Goal: Task Accomplishment & Management: Manage account settings

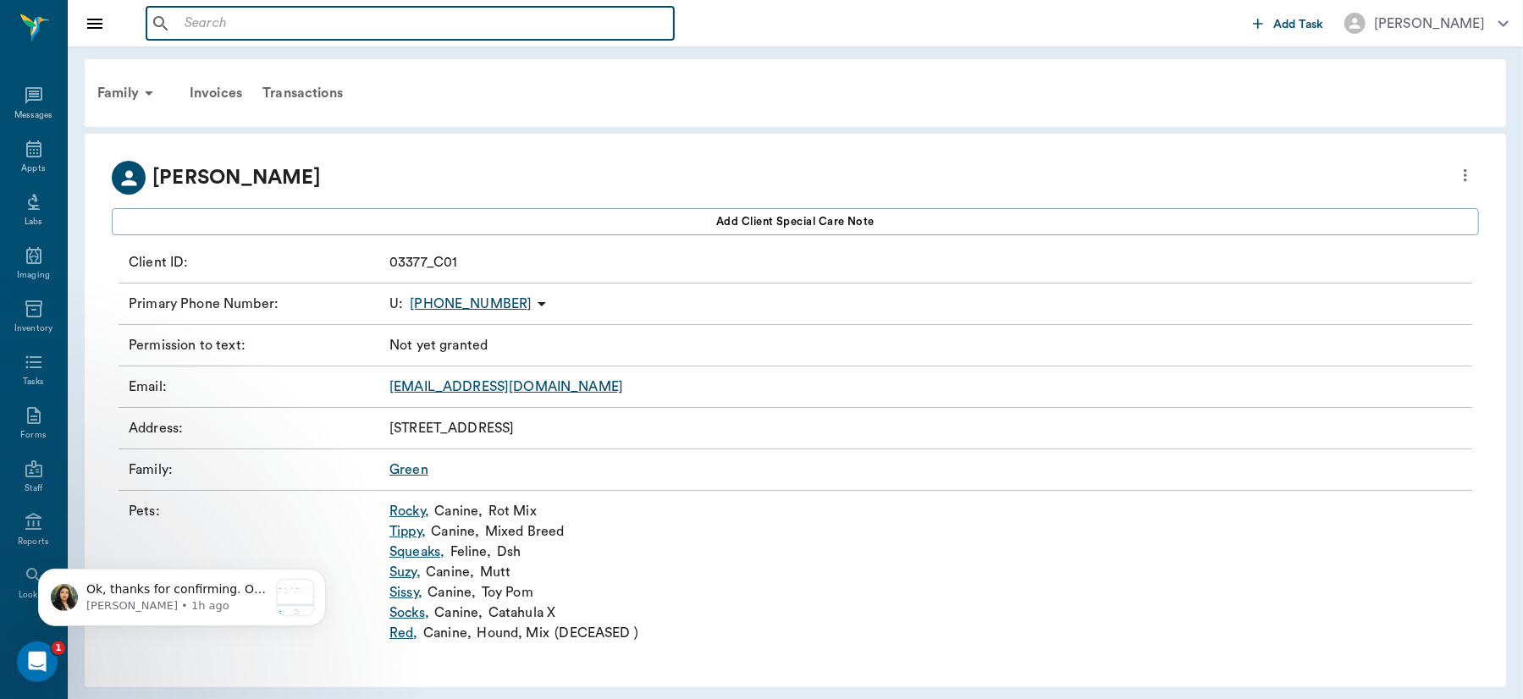
click at [322, 21] on input "text" at bounding box center [422, 24] width 489 height 24
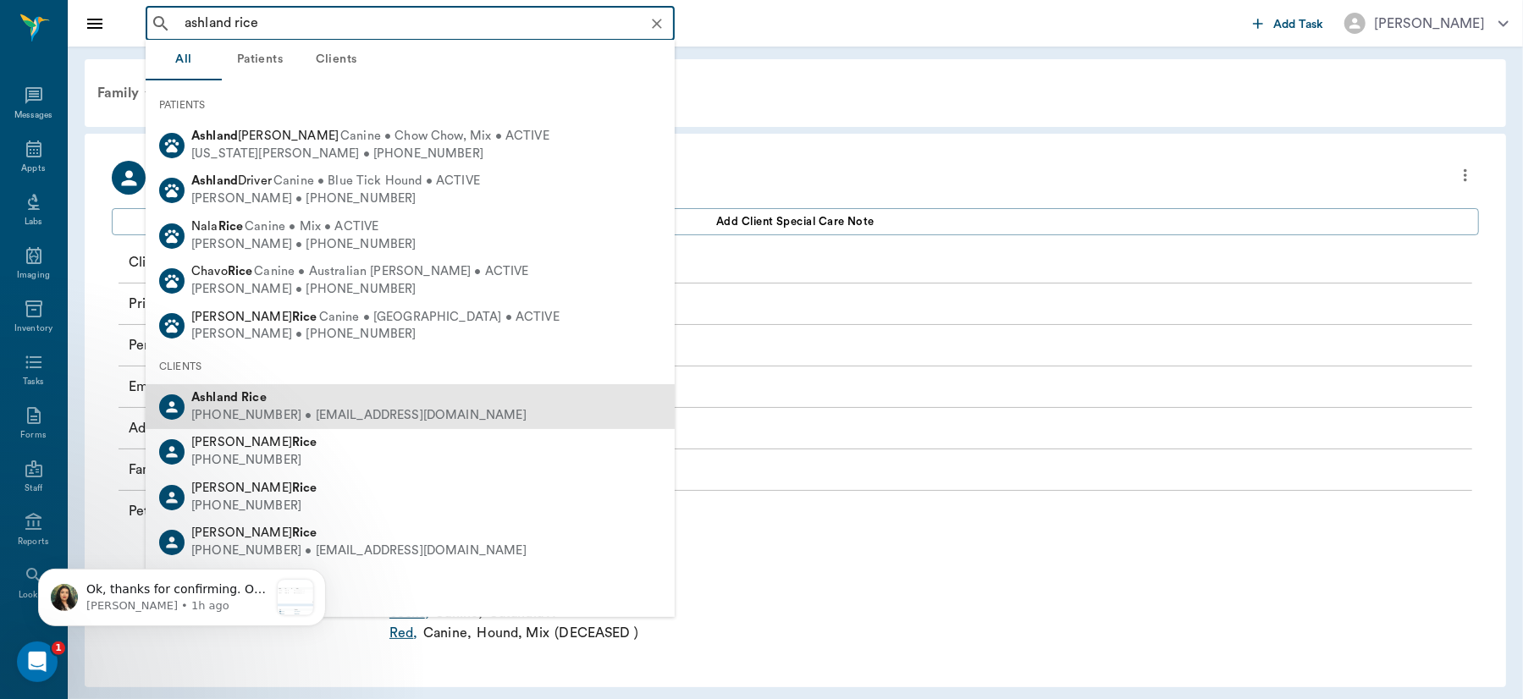
click at [253, 398] on b "Rice" at bounding box center [253, 397] width 25 height 13
type input "ashland rice"
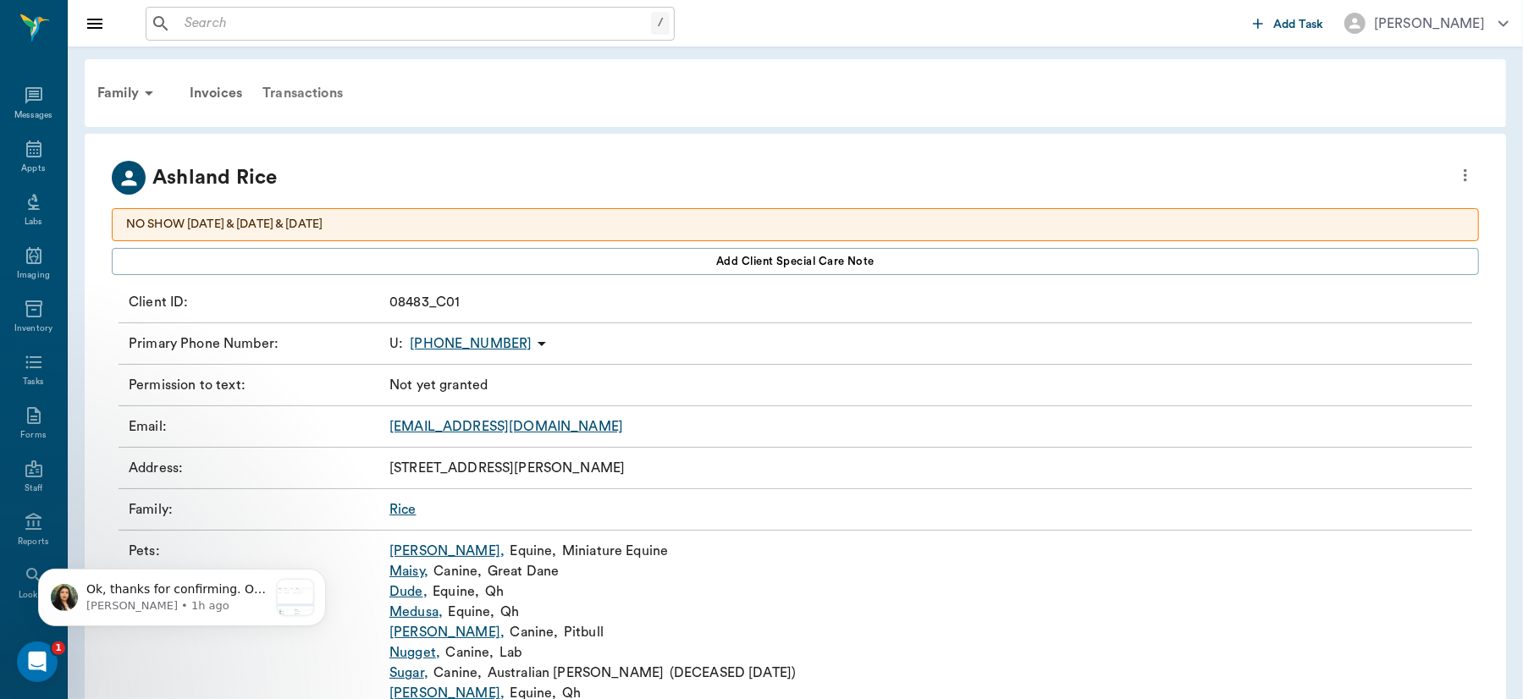
click at [292, 82] on div "Transactions" at bounding box center [302, 93] width 101 height 41
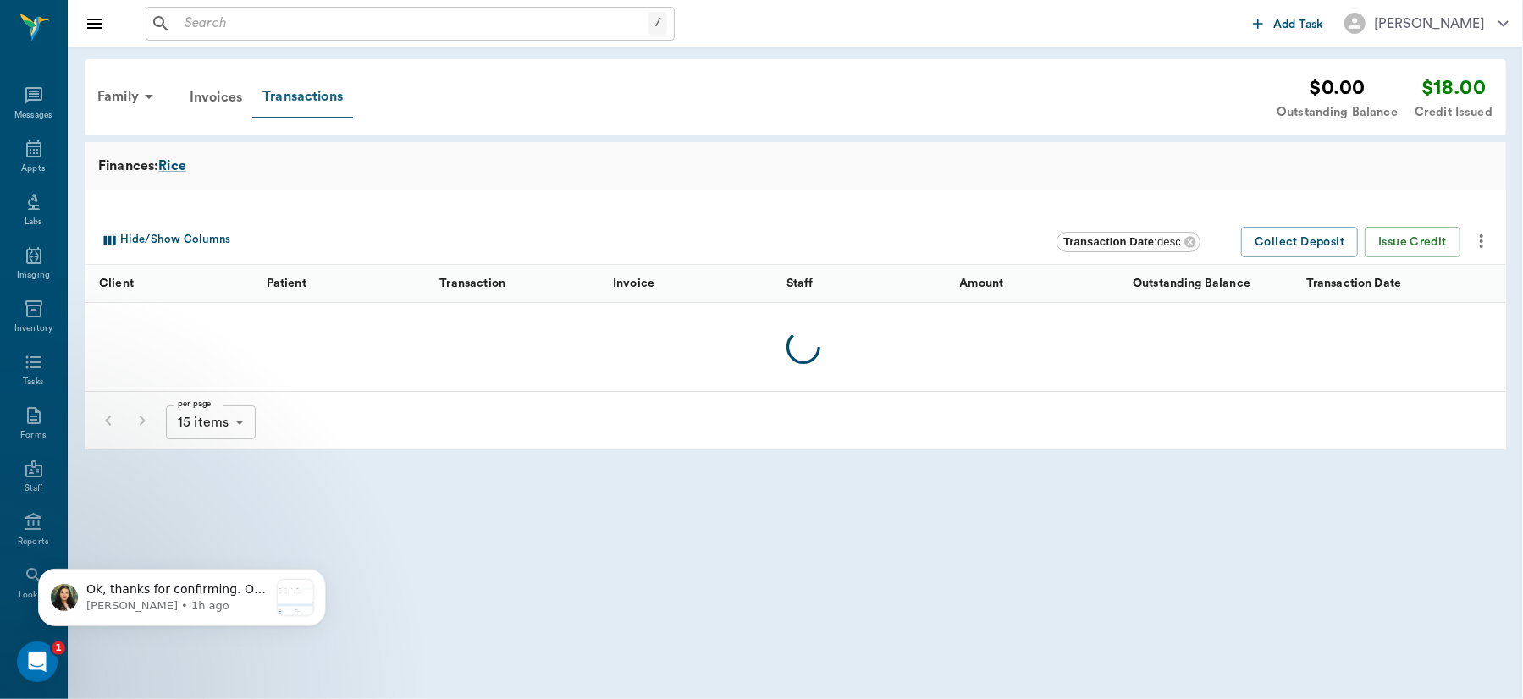
click at [301, 102] on div "Transactions" at bounding box center [302, 97] width 101 height 42
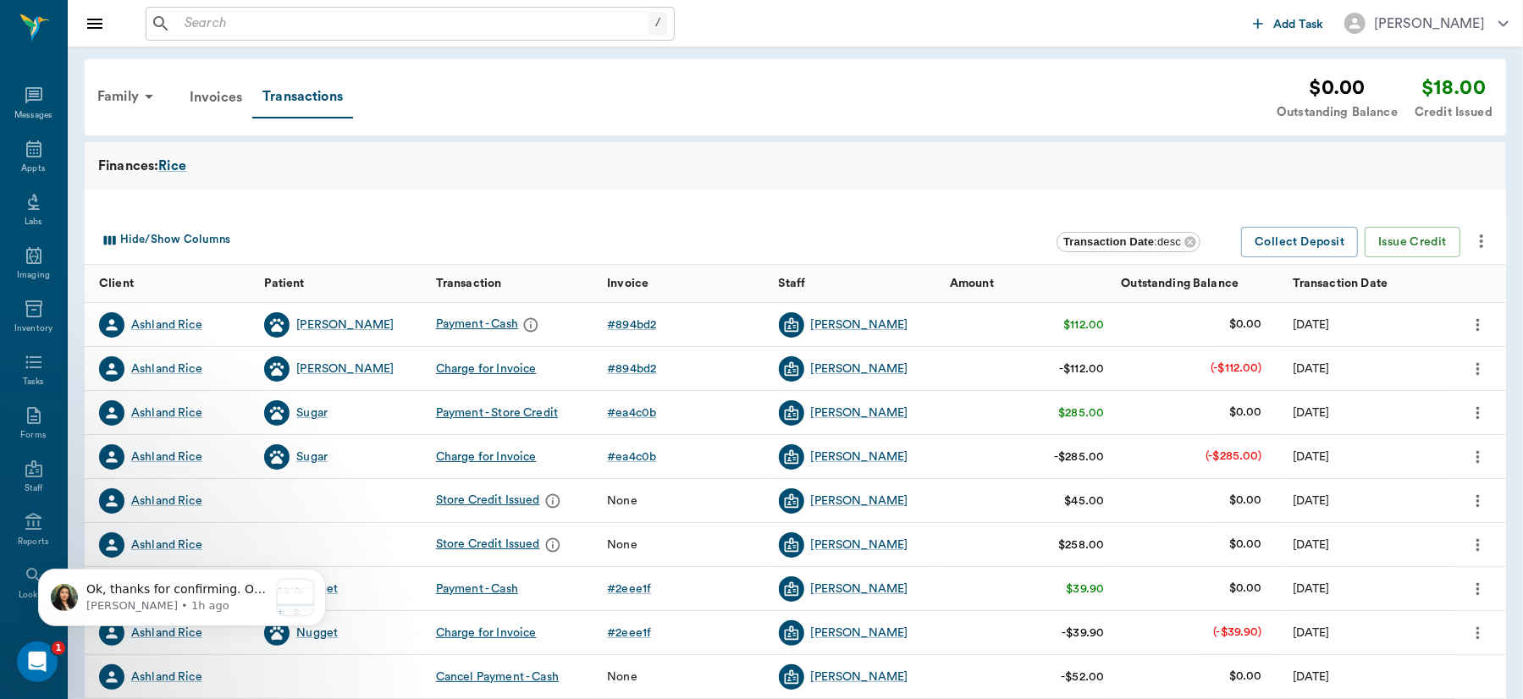
click at [1475, 366] on icon "more" at bounding box center [1478, 369] width 19 height 20
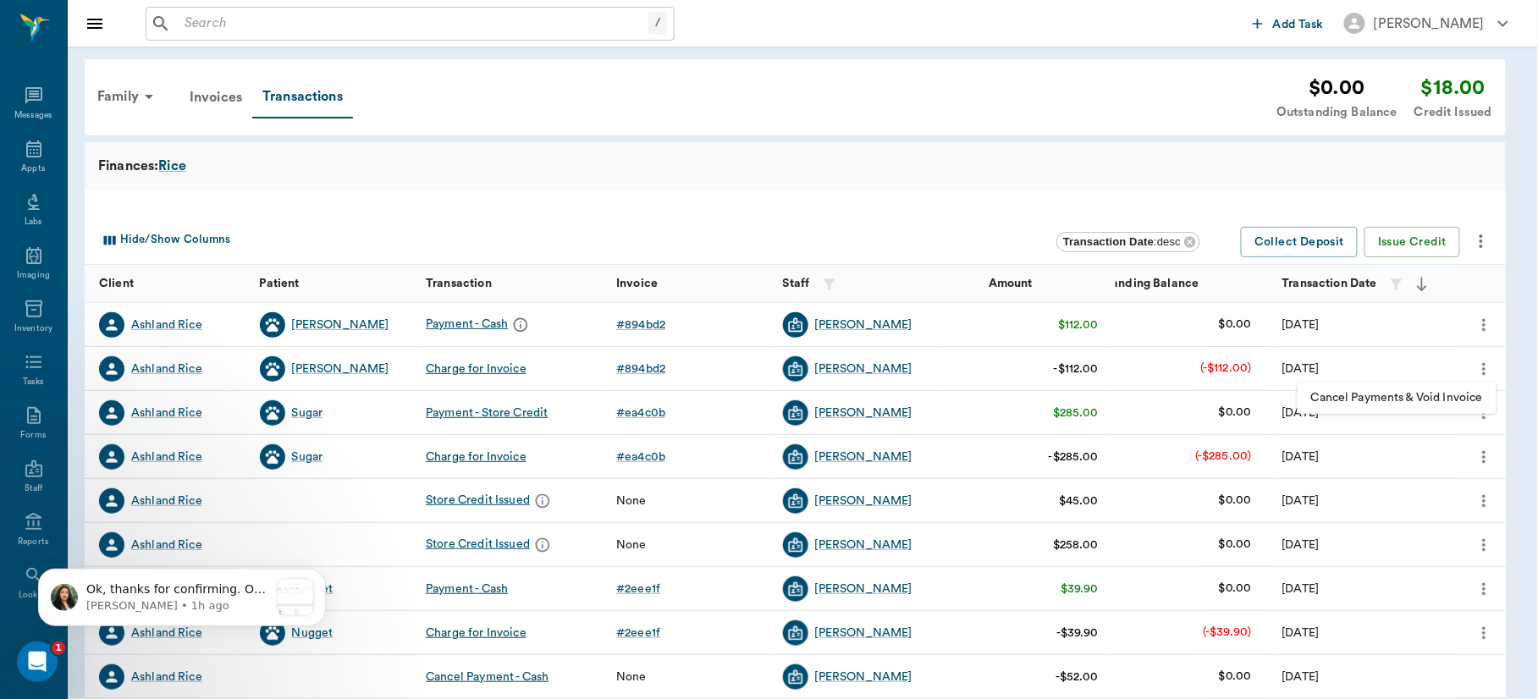
click at [1432, 400] on span "Cancel Payments & Void Invoice" at bounding box center [1397, 398] width 172 height 18
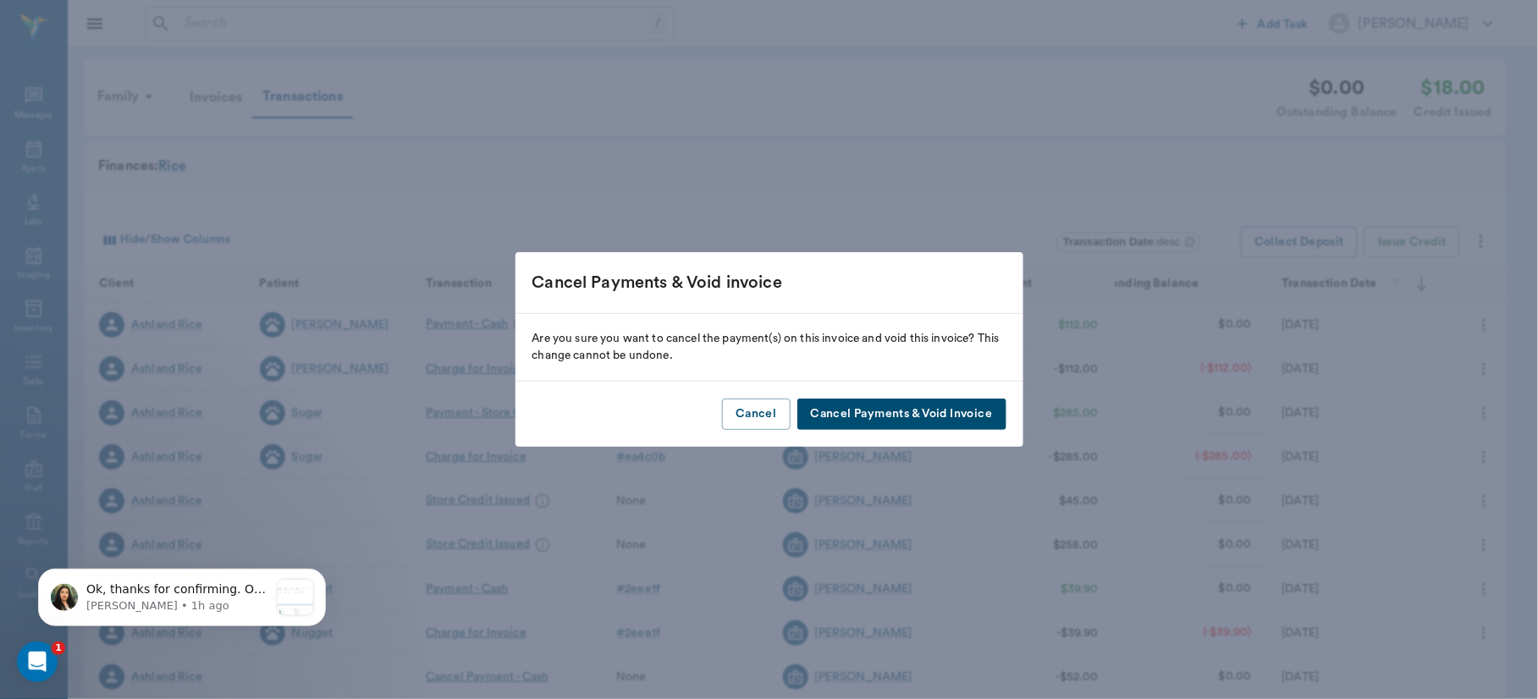
click at [970, 416] on button "Cancel Payments & Void Invoice" at bounding box center [901, 414] width 209 height 31
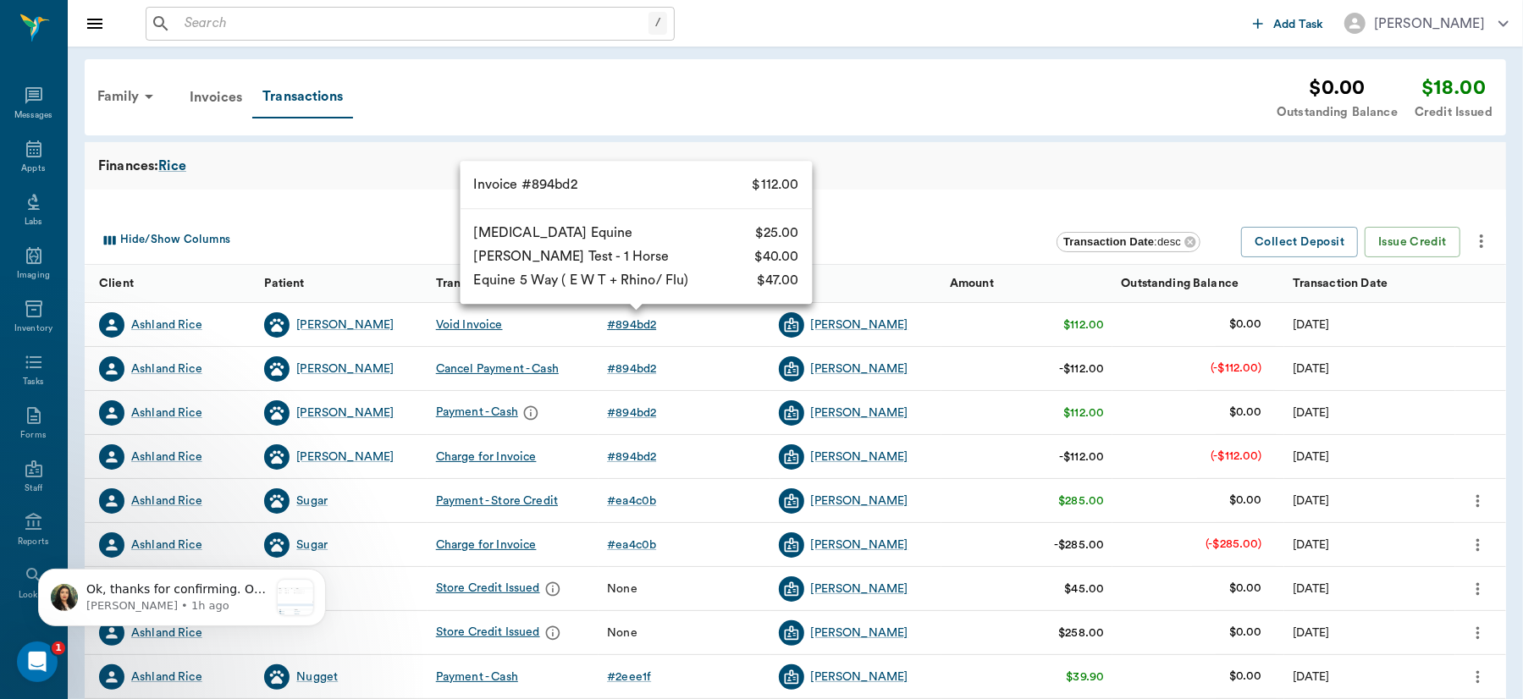
click at [642, 328] on div "# 894bd2" at bounding box center [631, 325] width 49 height 17
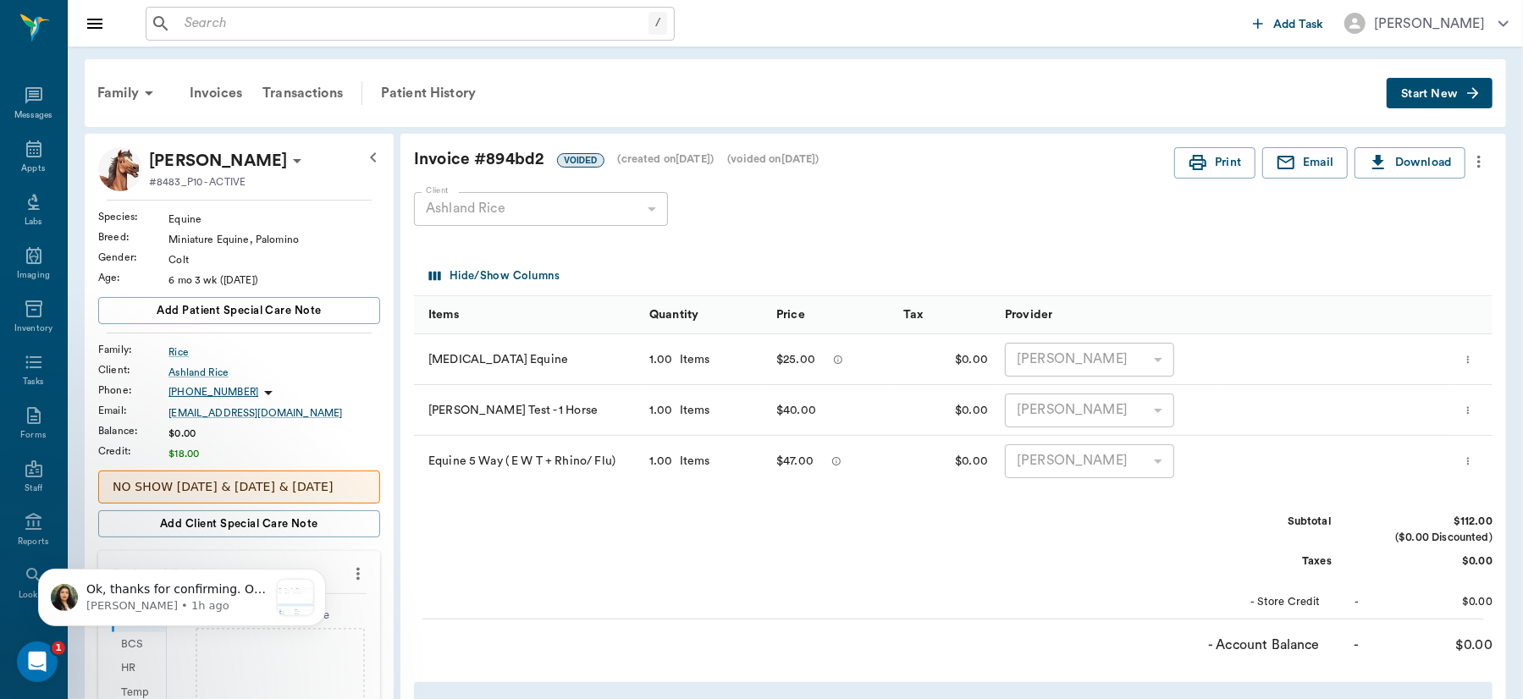
click at [1477, 159] on icon "more" at bounding box center [1478, 162] width 19 height 20
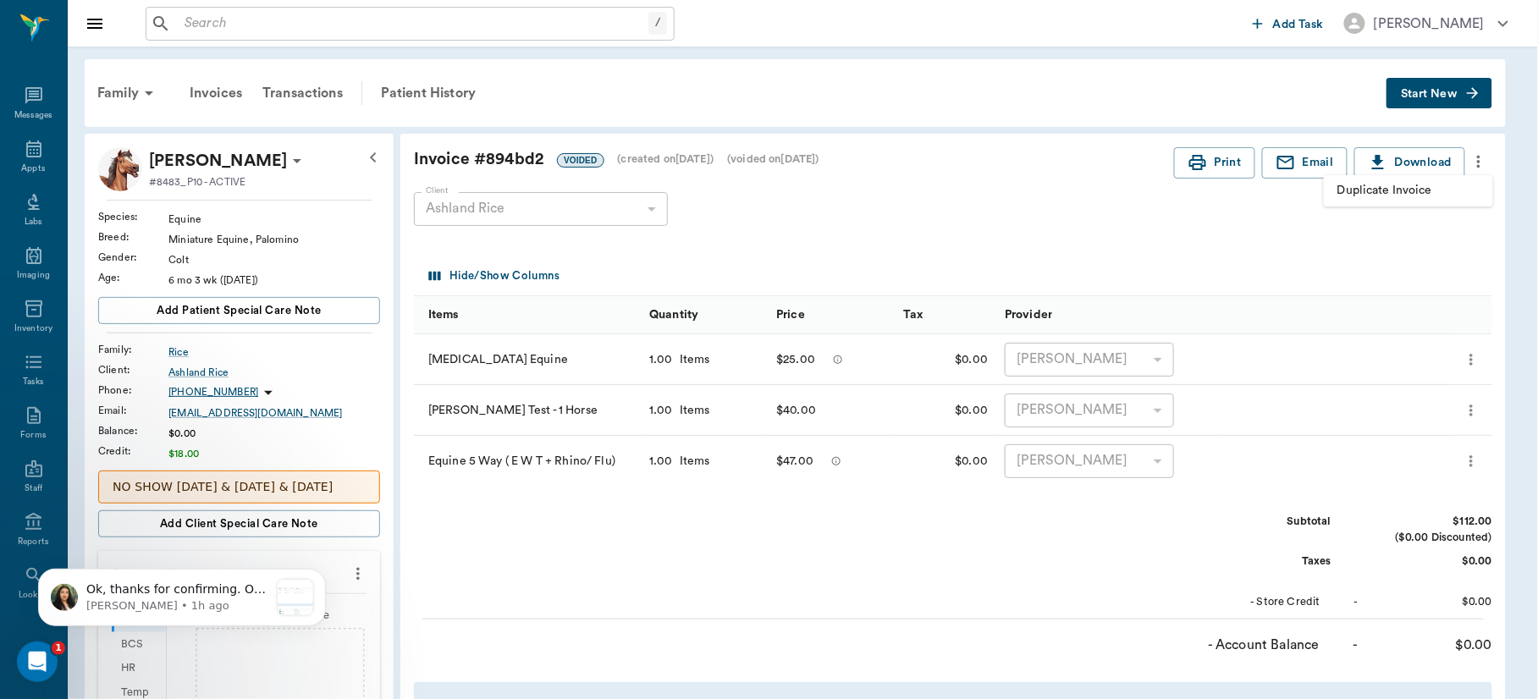
click at [1415, 193] on span "Duplicate Invoice" at bounding box center [1408, 191] width 142 height 18
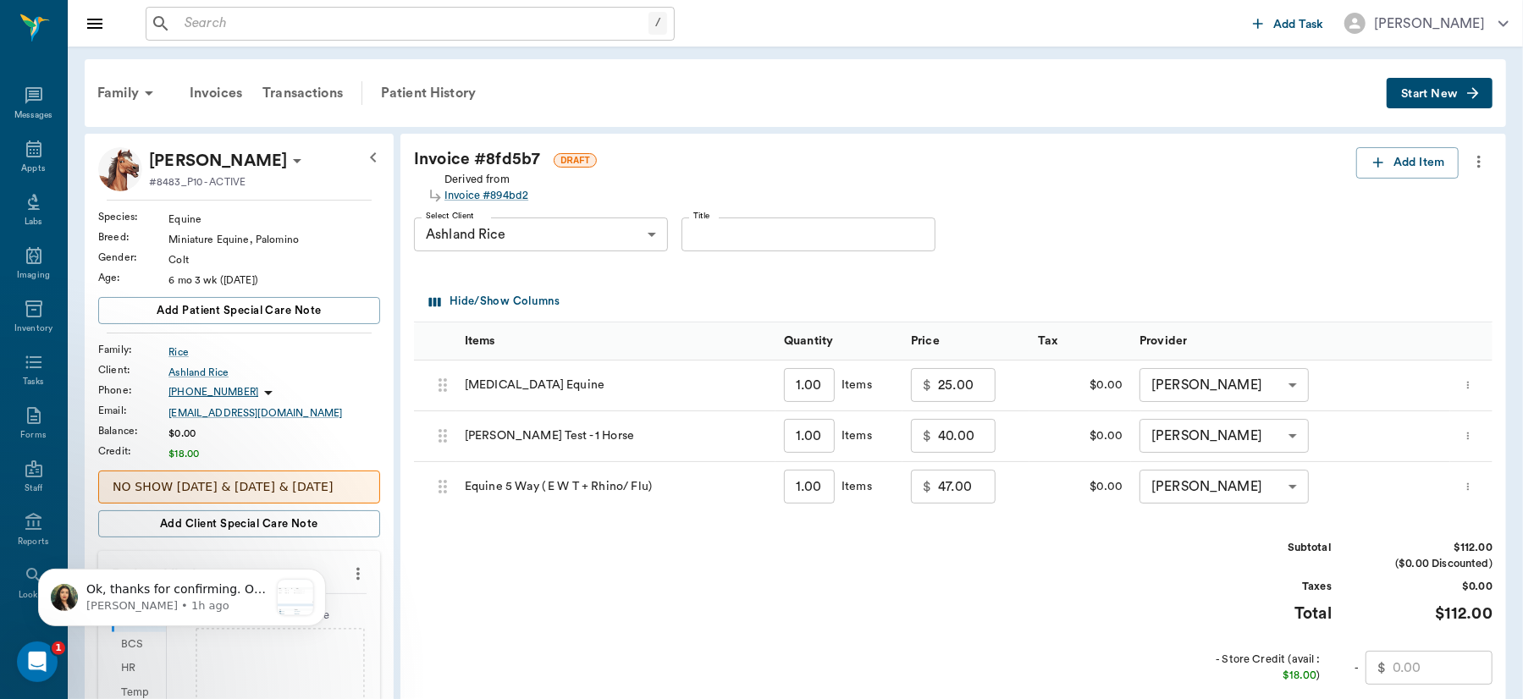
click at [978, 380] on input "25.00" at bounding box center [967, 385] width 58 height 34
type input "0.00"
click at [979, 431] on input "40.00" at bounding box center [967, 436] width 58 height 34
type input "0.00"
click at [979, 488] on input "47.00" at bounding box center [967, 487] width 58 height 34
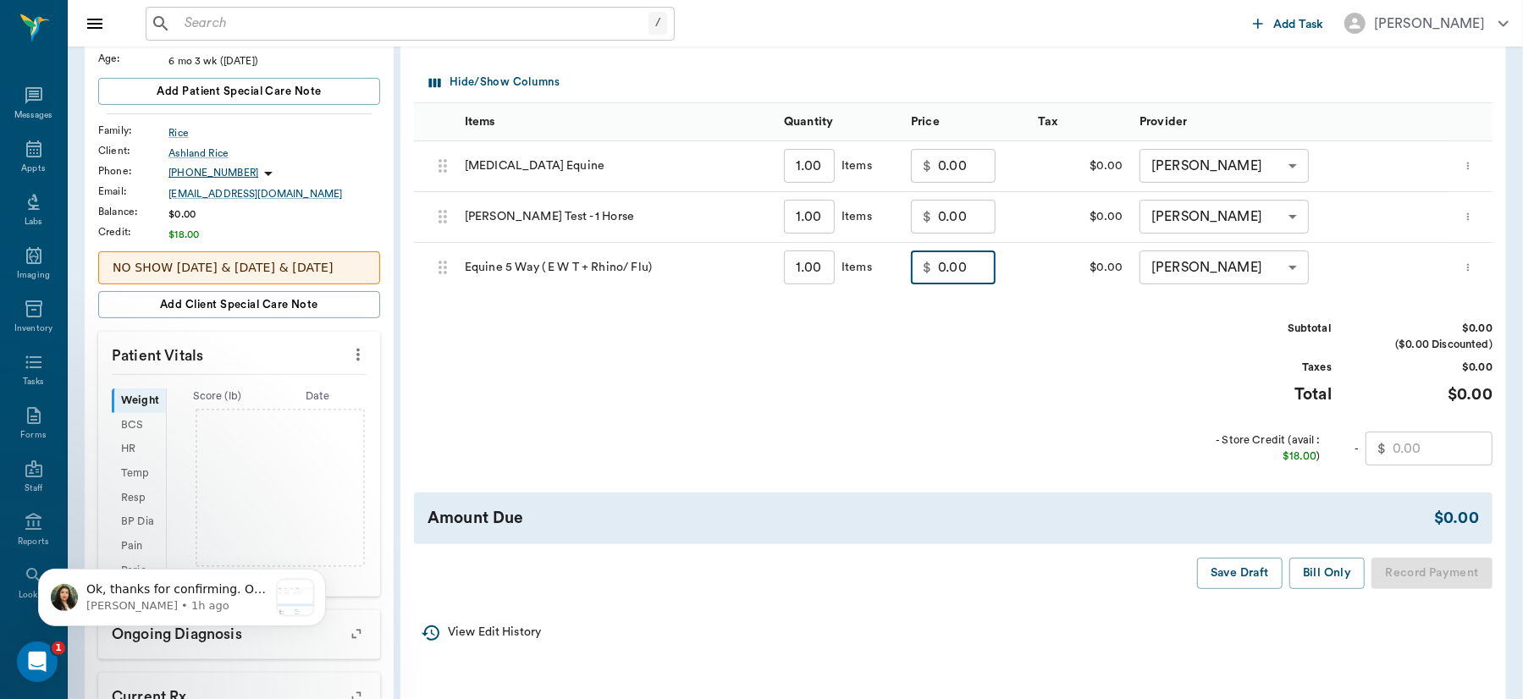
scroll to position [218, 0]
type input "0.00"
drag, startPoint x: 1224, startPoint y: 510, endPoint x: 1374, endPoint y: 526, distance: 150.7
click at [1374, 526] on div "Amount Due" at bounding box center [930, 519] width 1006 height 25
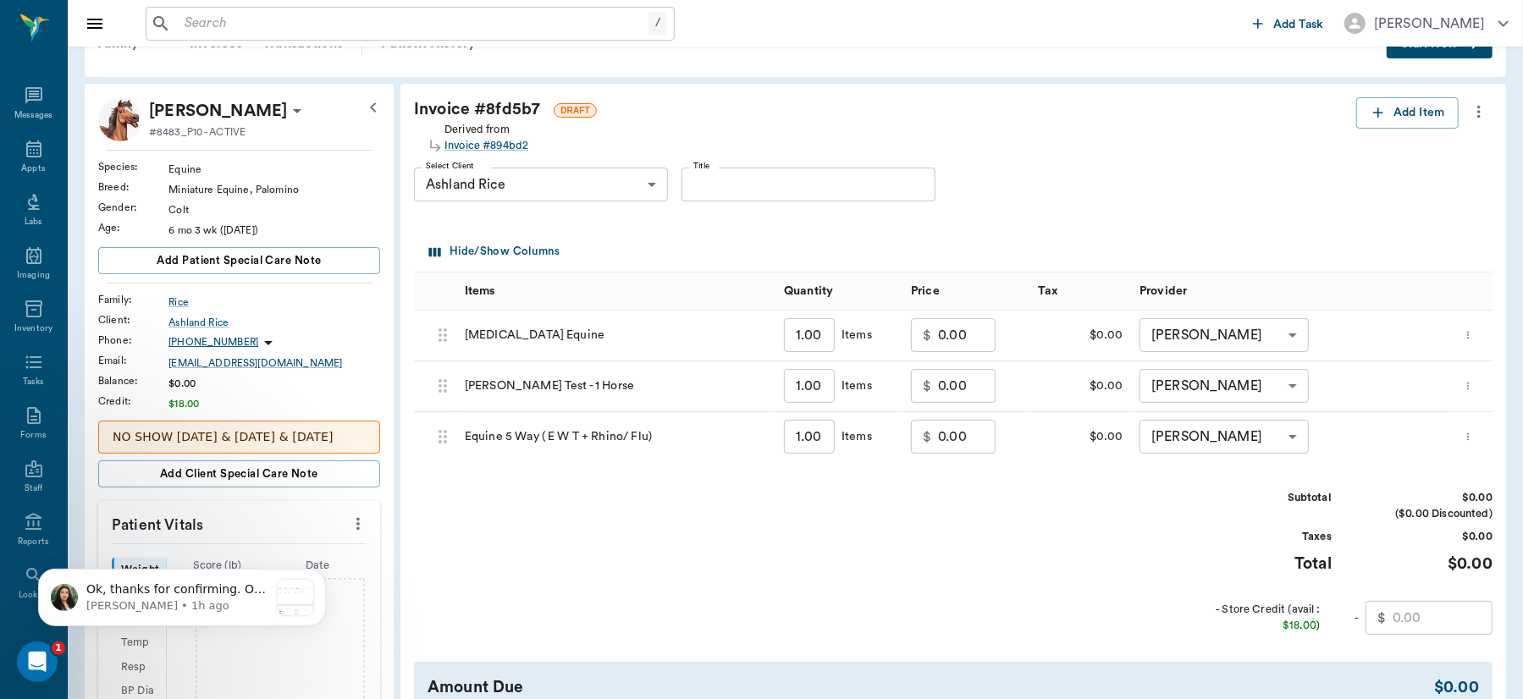
scroll to position [0, 0]
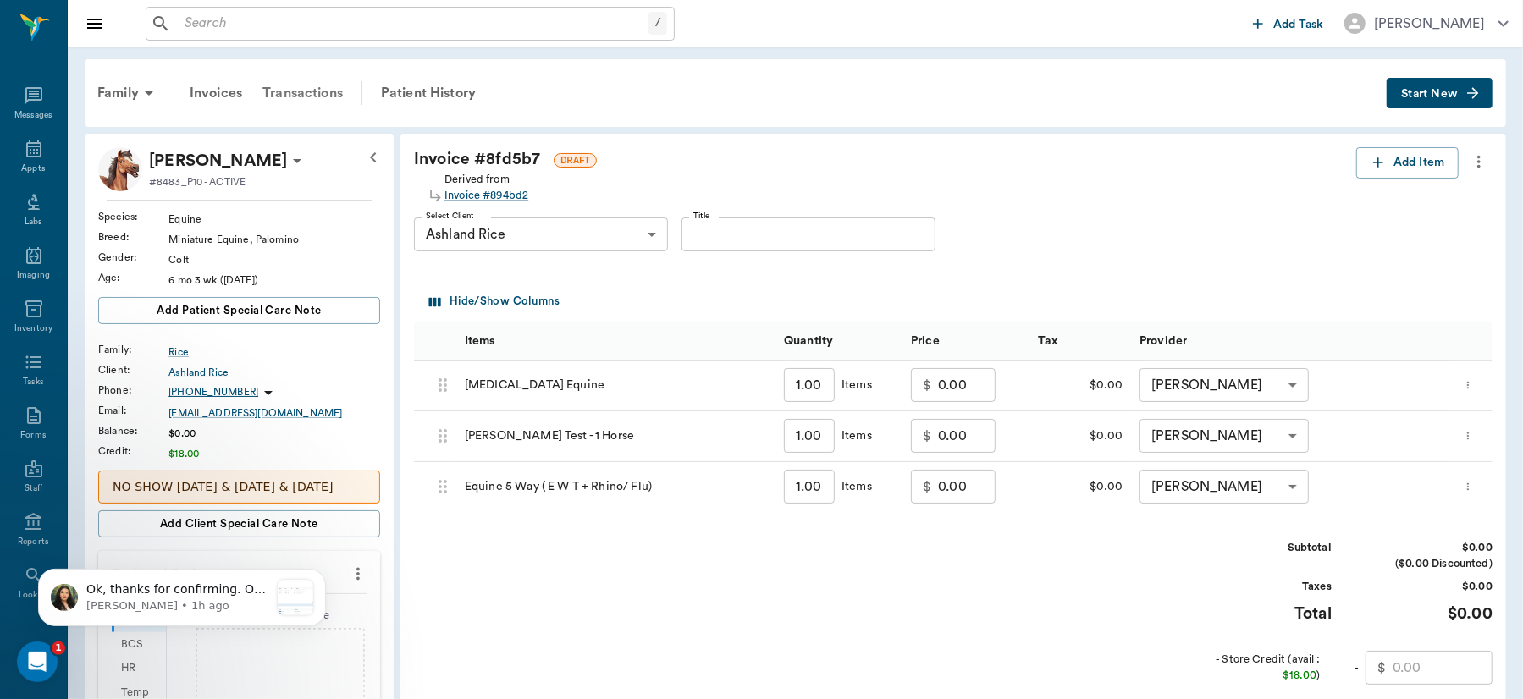
click at [300, 96] on div "Transactions" at bounding box center [302, 93] width 101 height 41
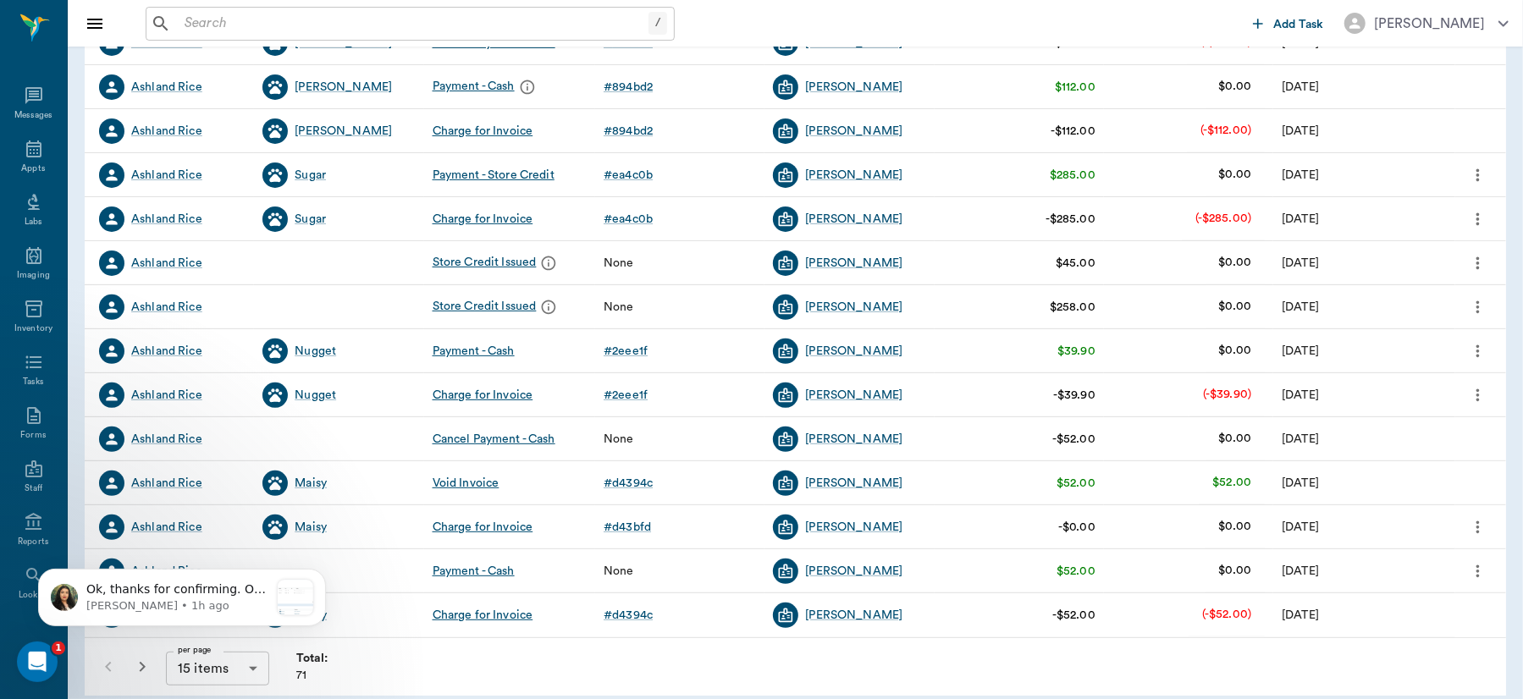
scroll to position [341, 0]
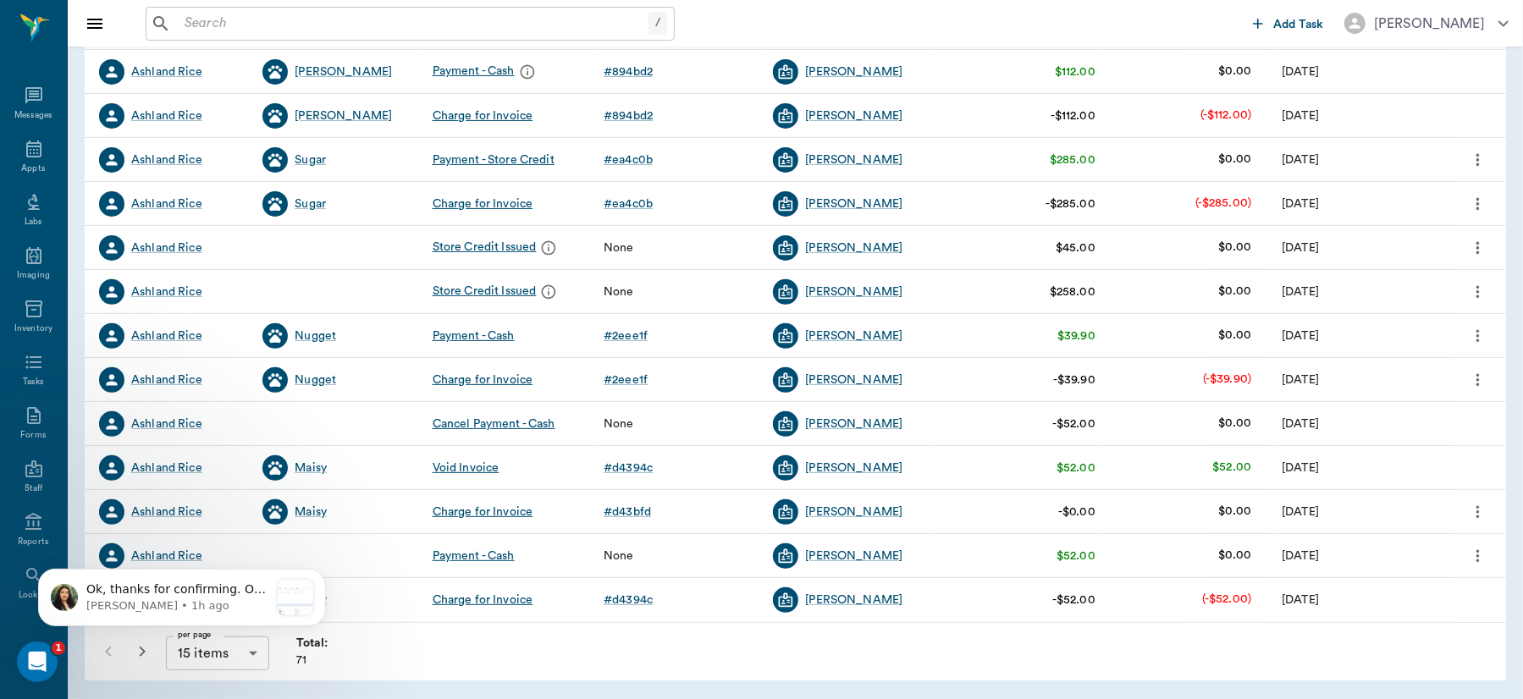
click at [141, 652] on html "Ok, thanks for confirming. Ok, the best way to do this would be as follows: Voi…" at bounding box center [182, 593] width 339 height 119
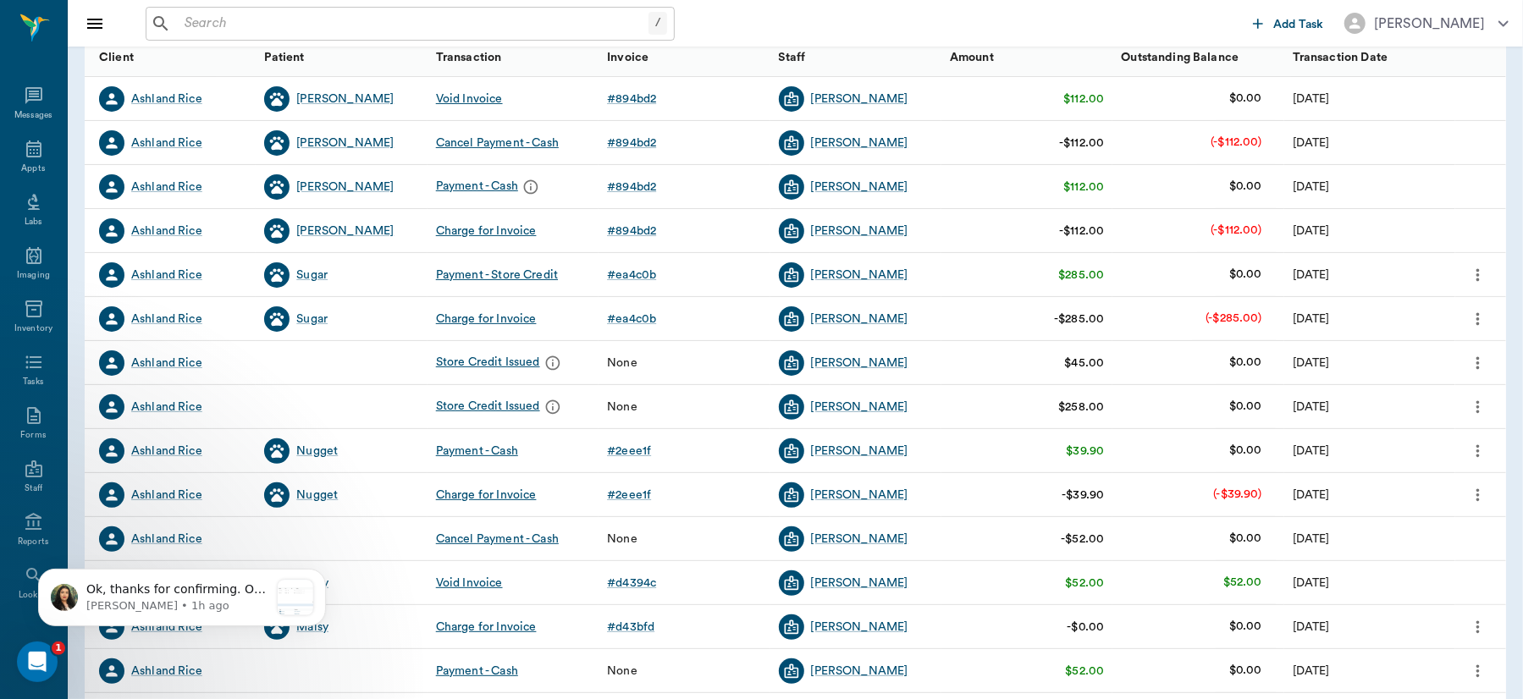
scroll to position [0, 0]
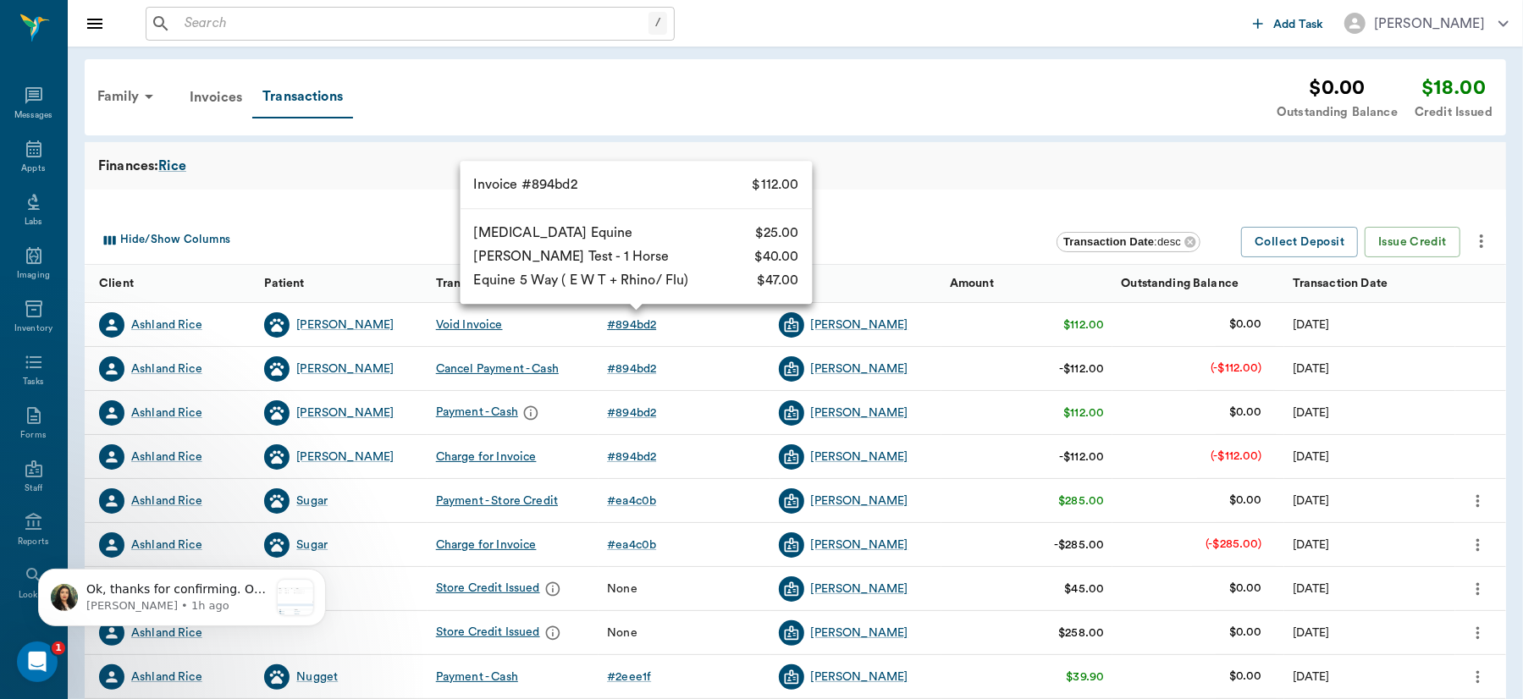
click at [635, 322] on div "# 894bd2" at bounding box center [631, 325] width 49 height 17
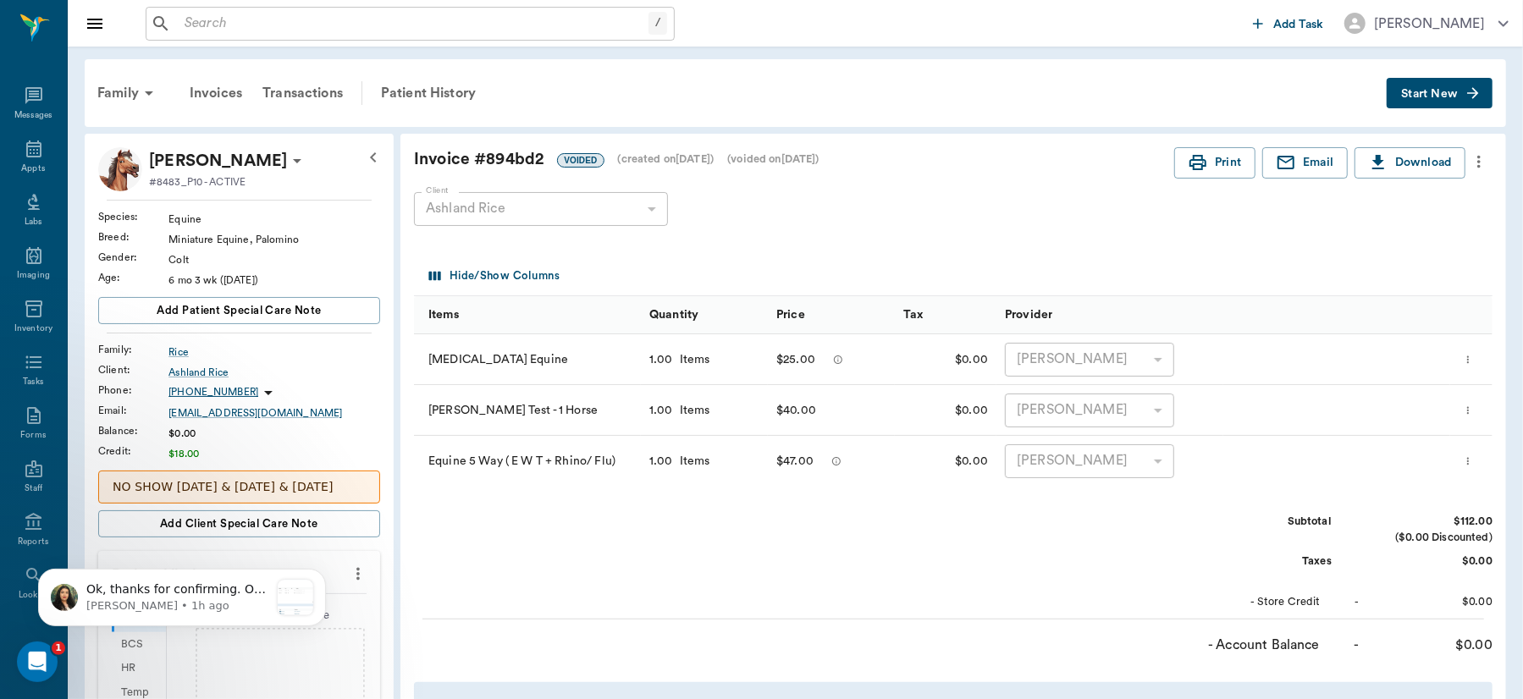
click at [1474, 153] on icon "more" at bounding box center [1478, 162] width 19 height 20
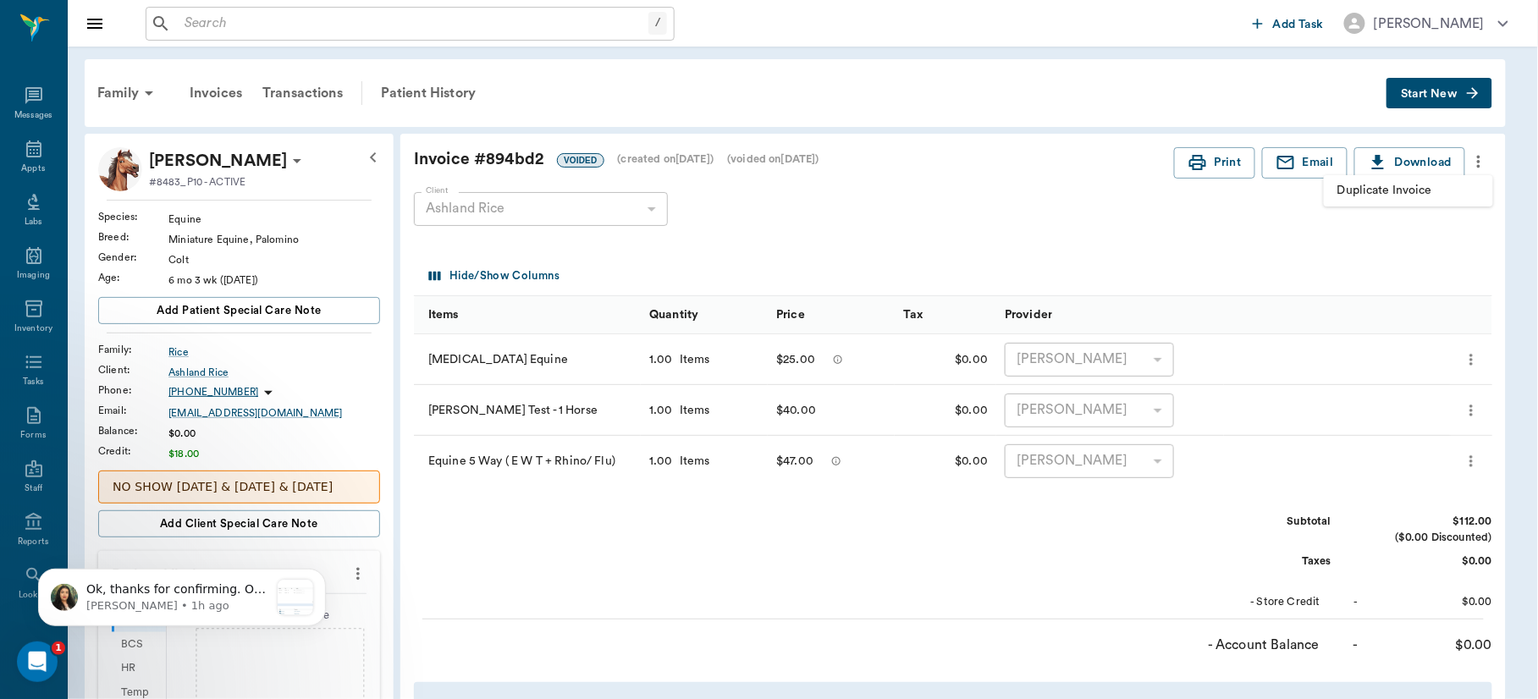
click at [1389, 195] on span "Duplicate Invoice" at bounding box center [1408, 191] width 142 height 18
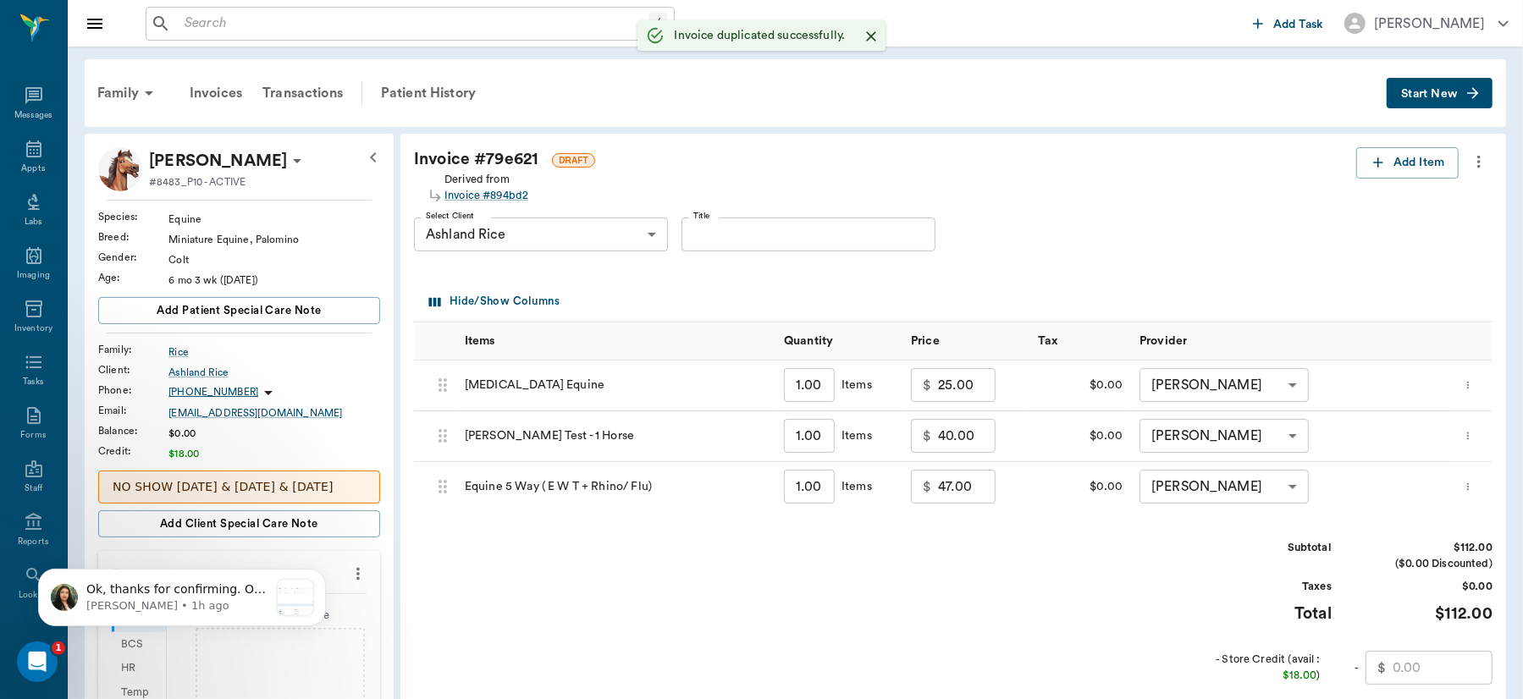
click at [977, 396] on input "25.00" at bounding box center [967, 385] width 58 height 34
type input "0.00"
click at [976, 432] on input "40.00" at bounding box center [967, 436] width 58 height 34
type input "0.00"
click at [989, 493] on input "47.00" at bounding box center [967, 487] width 58 height 34
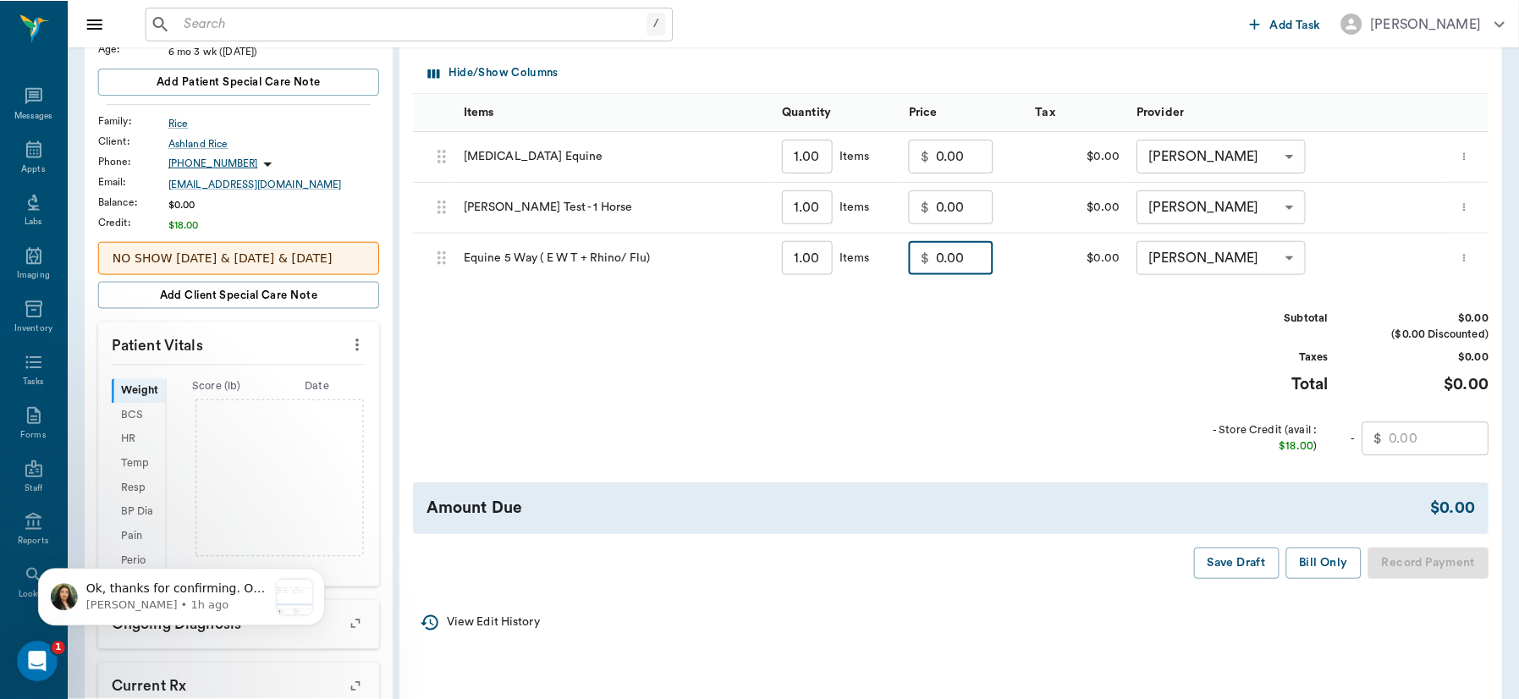
scroll to position [226, 0]
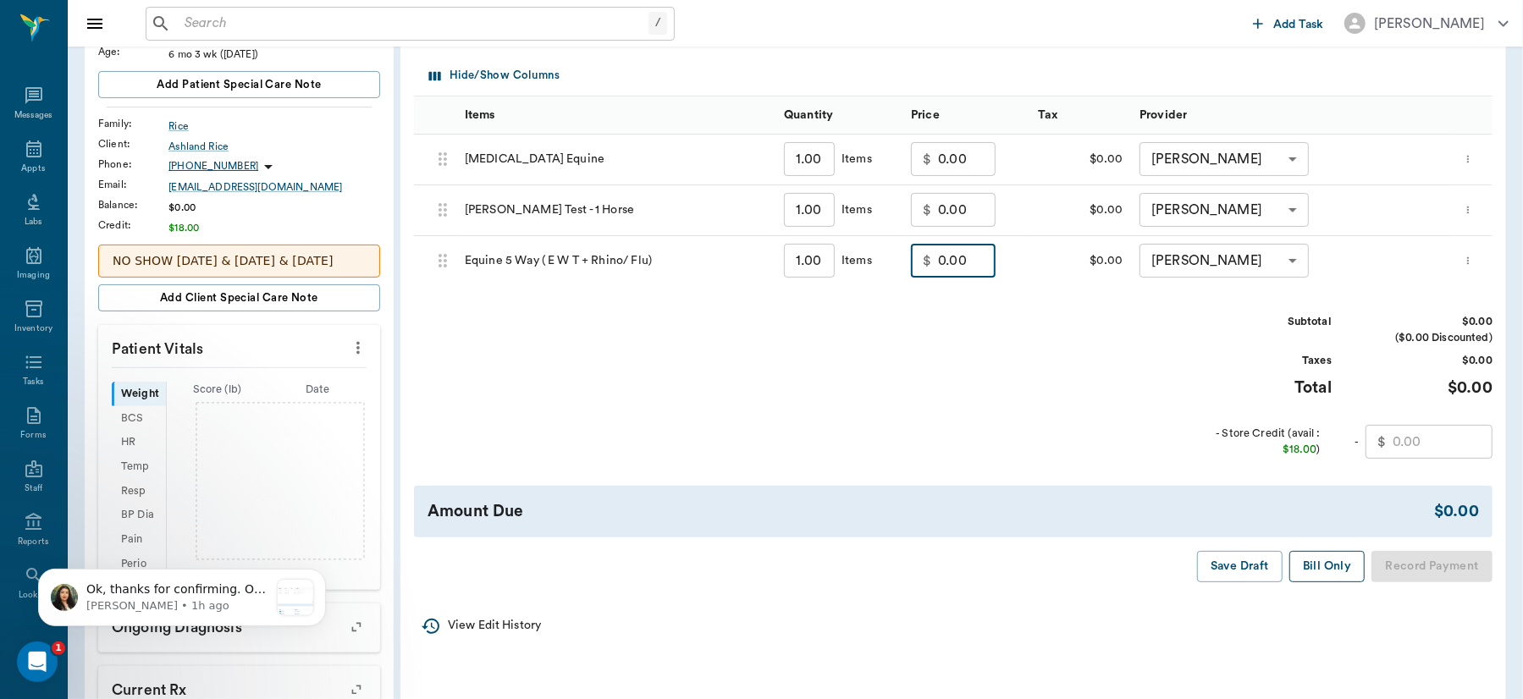
type input "0.00"
click at [1325, 560] on button "Bill Only" at bounding box center [1327, 566] width 76 height 31
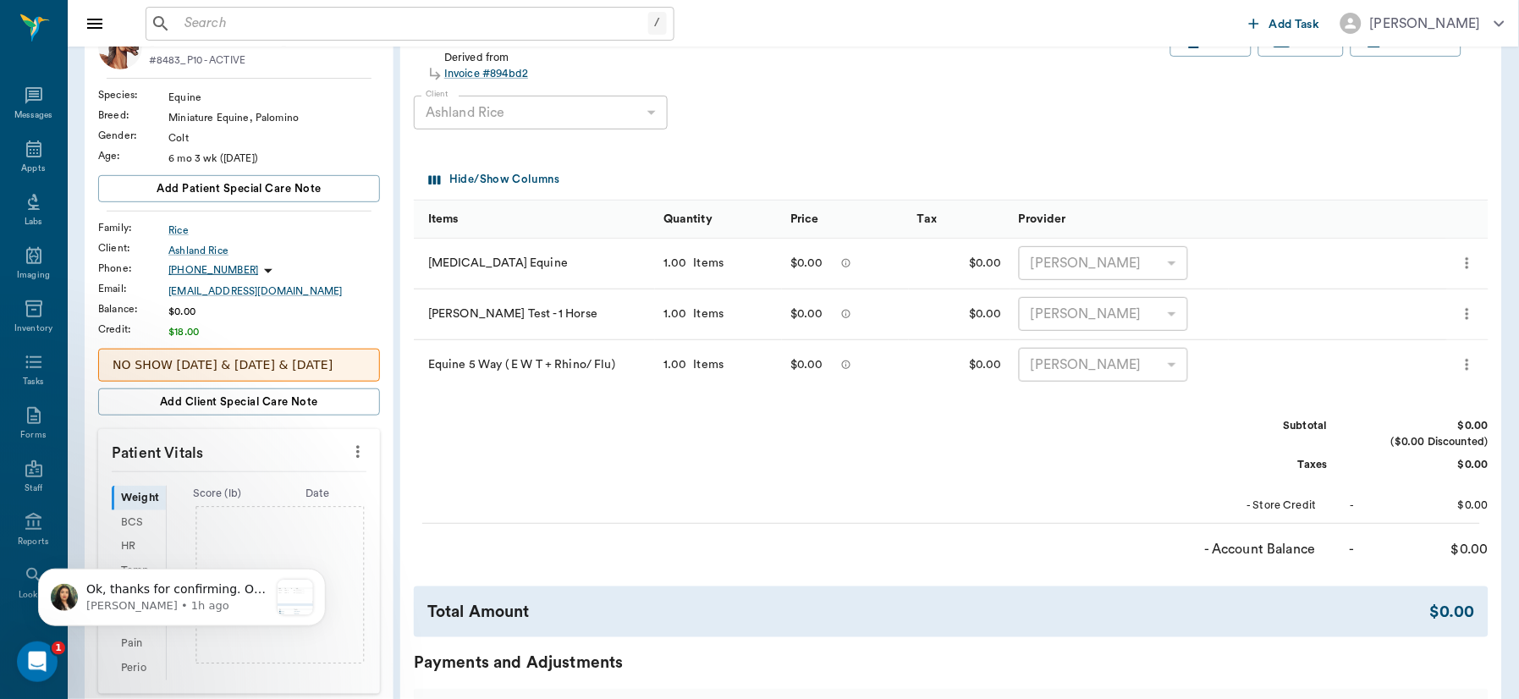
scroll to position [0, 0]
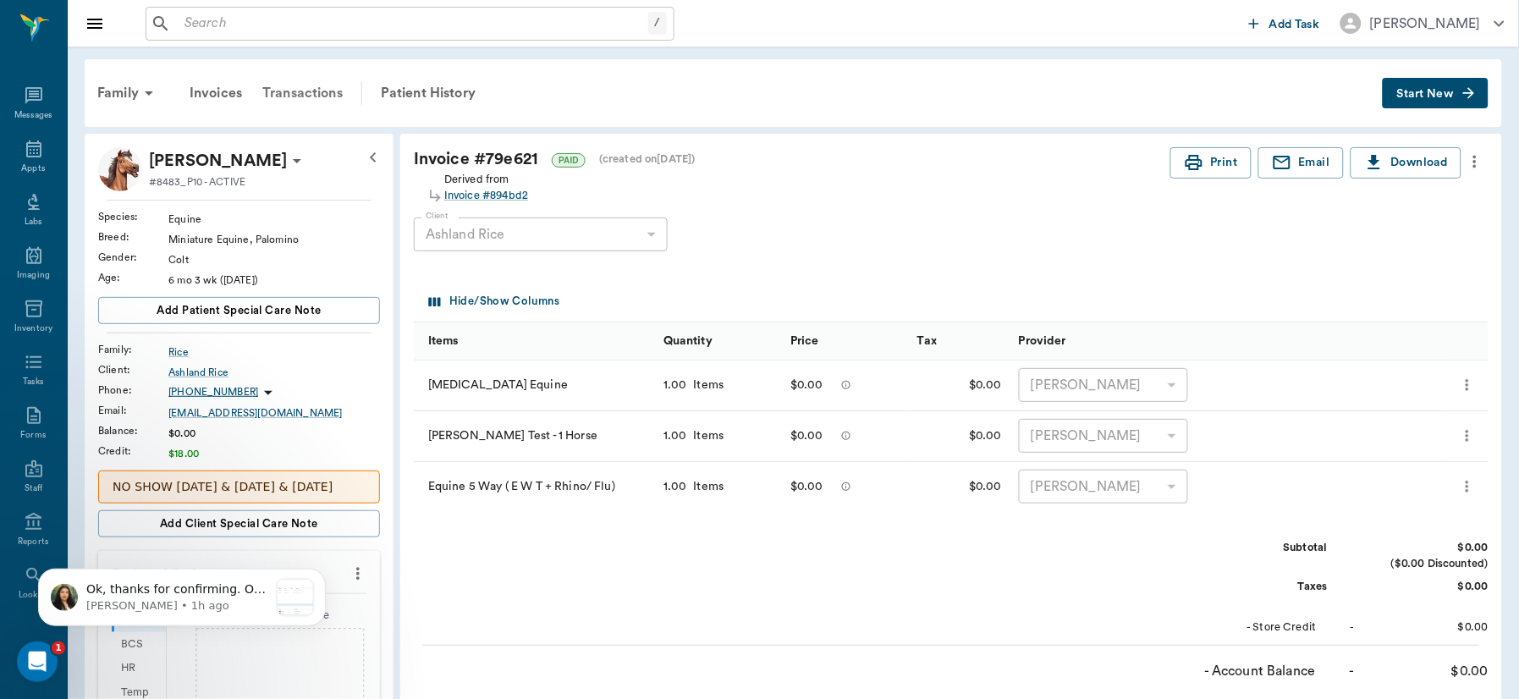
click at [303, 88] on div "Transactions" at bounding box center [302, 93] width 101 height 41
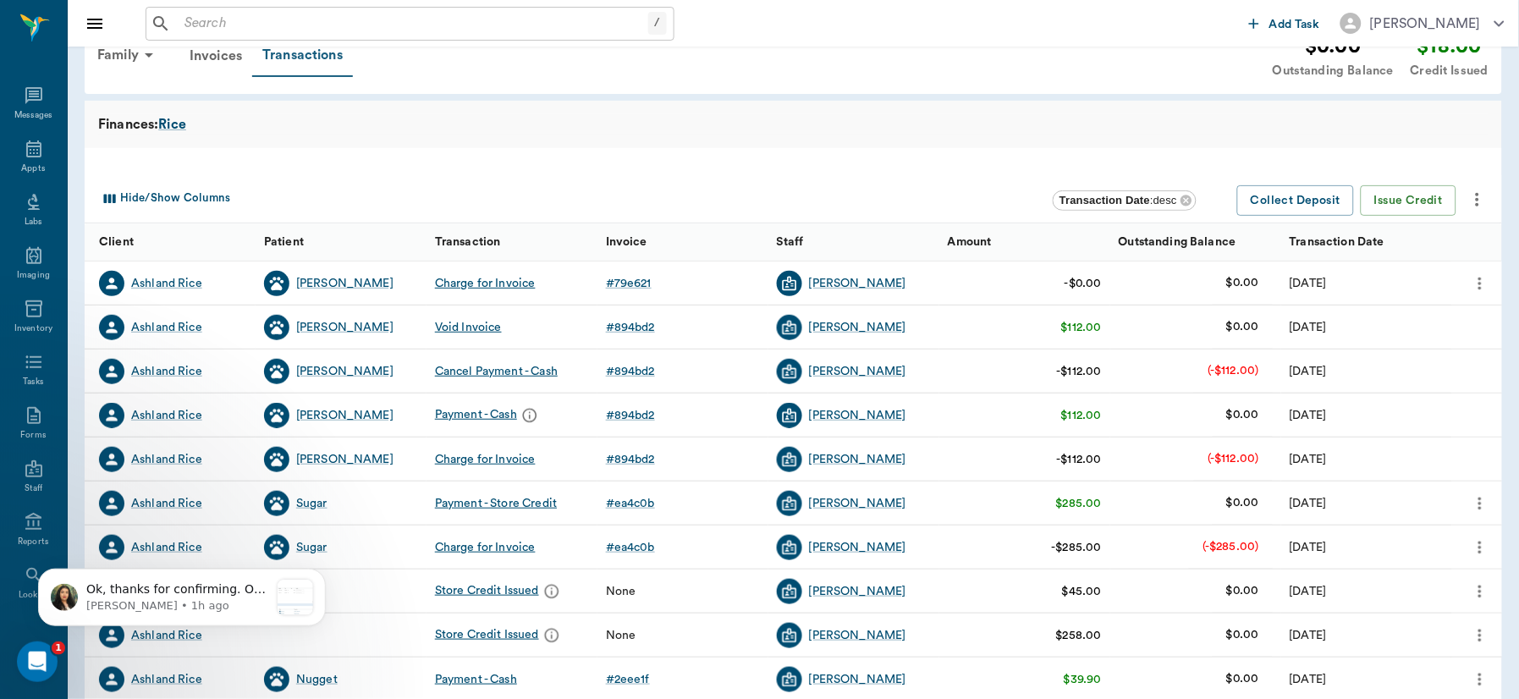
scroll to position [28, 0]
